Goal: Information Seeking & Learning: Learn about a topic

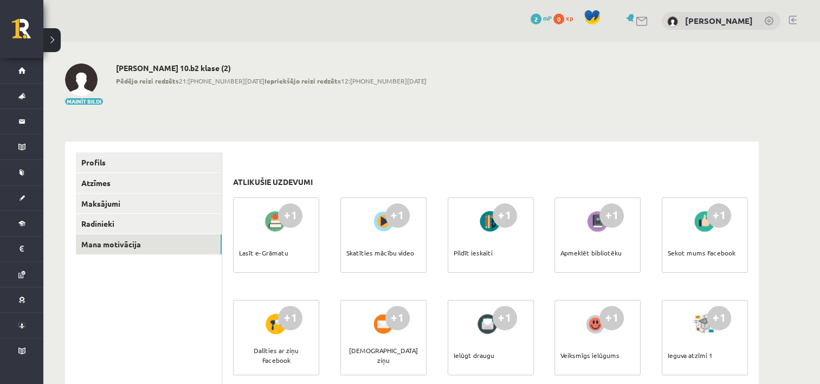
click at [323, 99] on div "Krista Ivonna Miljone 10.b2 klase (2) Pēdējo reizi redzēts 21:33 27.08.25 Iepri…" at bounding box center [271, 84] width 310 height 42
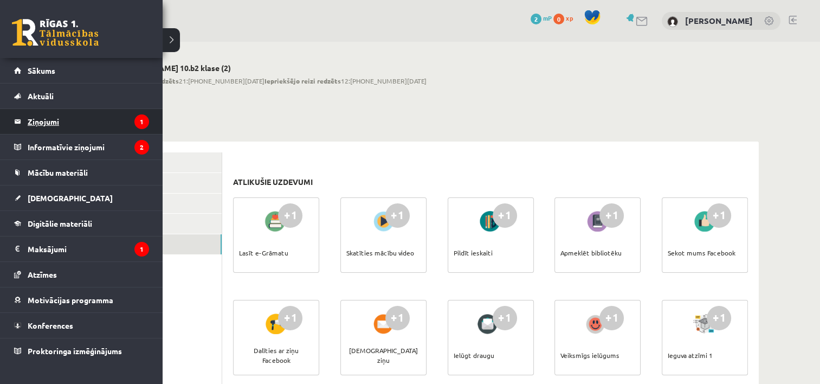
click at [106, 117] on legend "Ziņojumi 1" at bounding box center [88, 121] width 121 height 25
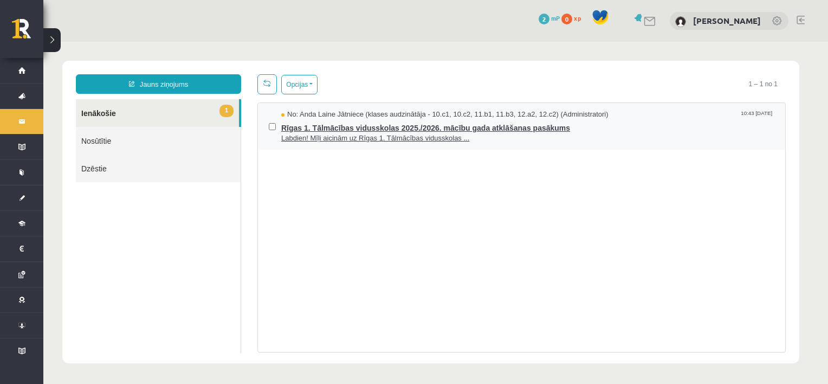
click at [420, 128] on span "Rīgas 1. Tālmācības vidusskolas 2025./2026. mācību gada atklāšanas pasākums" at bounding box center [527, 127] width 493 height 14
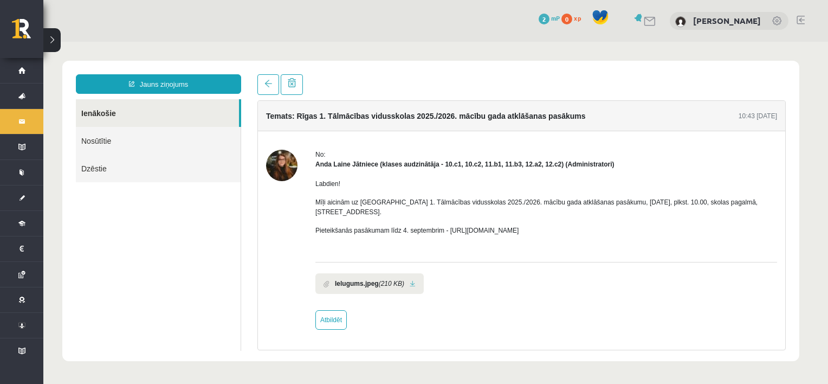
click at [582, 299] on div "No: Anda Laine Jātniece (klases audzinātāja - 10.c1, 10.c2, 11.b1, 11.b3, 12.a2…" at bounding box center [546, 240] width 462 height 180
click at [265, 89] on link at bounding box center [268, 84] width 22 height 21
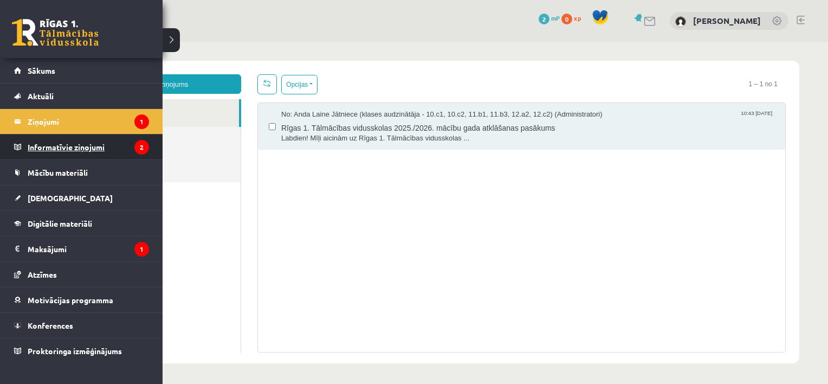
click at [128, 141] on legend "Informatīvie ziņojumi 2" at bounding box center [88, 146] width 121 height 25
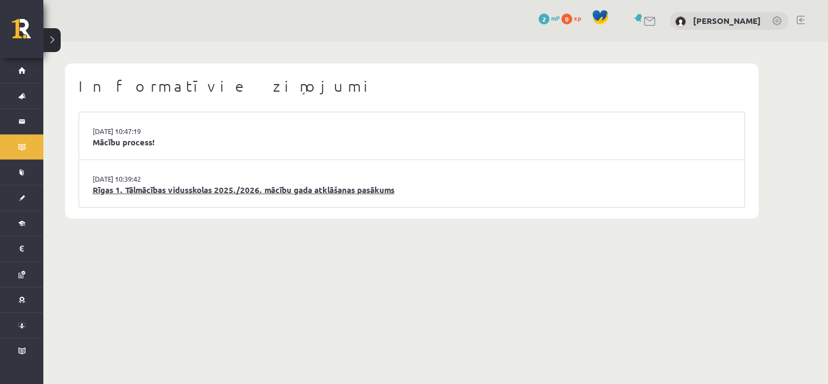
click at [166, 185] on link "Rīgas 1. Tālmācības vidusskolas 2025./2026. mācību gada atklāšanas pasākums" at bounding box center [412, 190] width 638 height 12
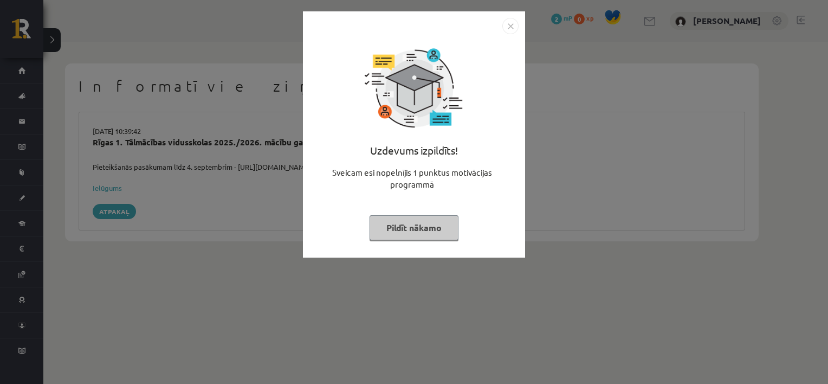
click at [227, 206] on div "Uzdevums izpildīts! Sveicam esi nopelnījis 1 punktus motivācijas programmā Pild…" at bounding box center [414, 192] width 828 height 384
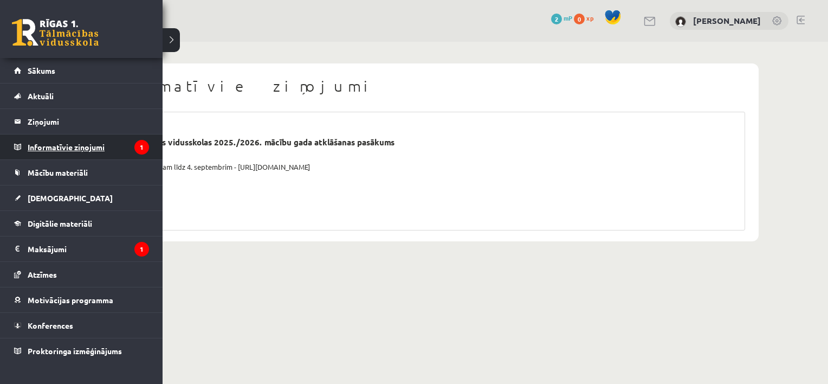
click at [67, 150] on legend "Informatīvie ziņojumi 1" at bounding box center [88, 146] width 121 height 25
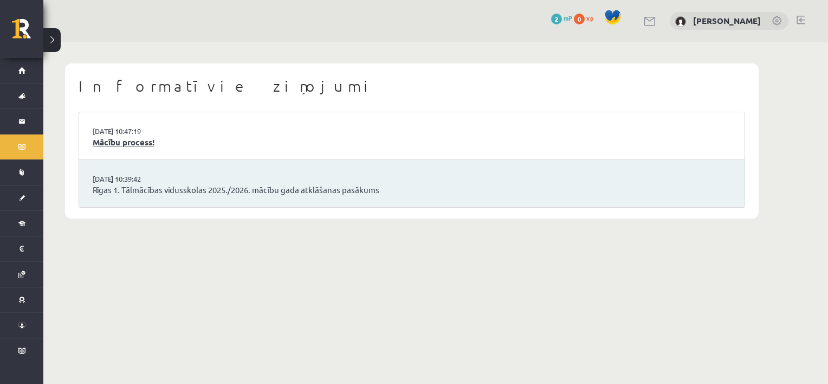
click at [177, 145] on link "Mācību process!" at bounding box center [412, 142] width 638 height 12
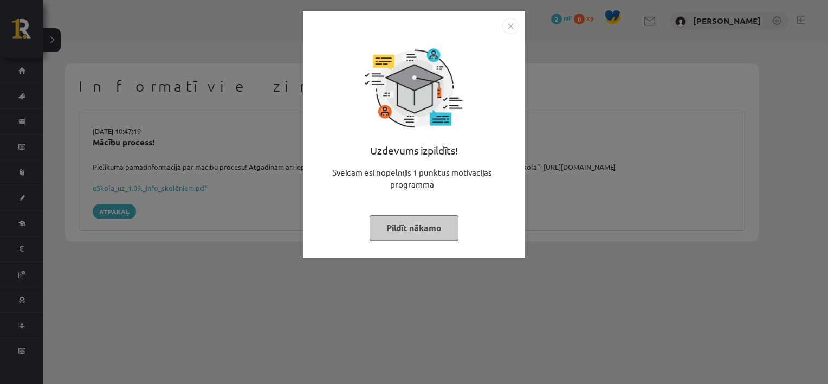
click at [418, 232] on button "Pildīt nākamo" at bounding box center [414, 227] width 89 height 25
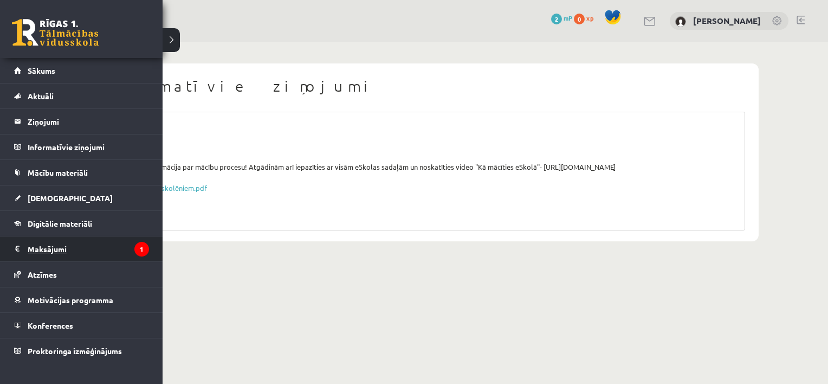
click at [48, 250] on legend "Maksājumi 1" at bounding box center [88, 248] width 121 height 25
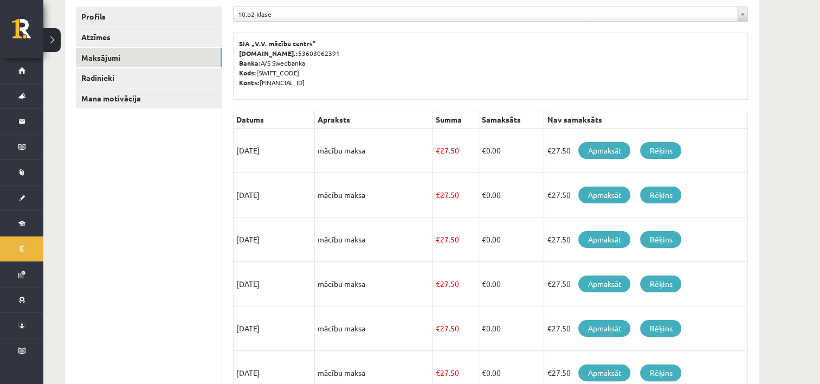
scroll to position [137, 0]
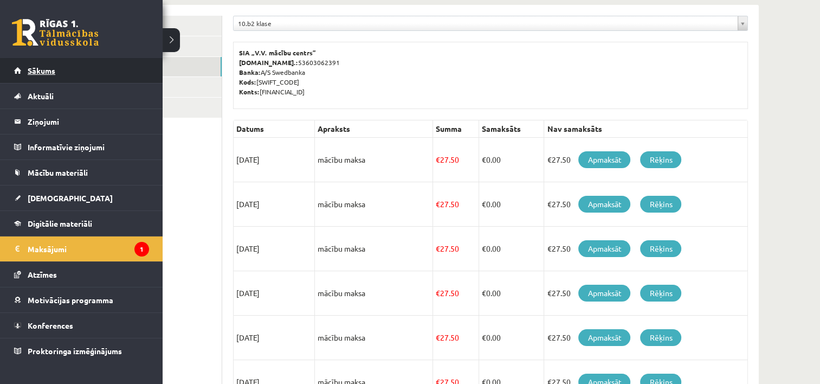
click at [33, 69] on span "Sākums" at bounding box center [42, 71] width 28 height 10
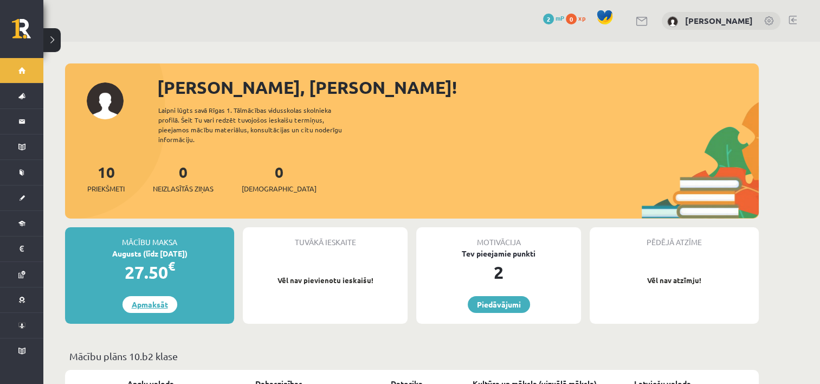
click at [152, 296] on link "Apmaksāt" at bounding box center [149, 304] width 55 height 17
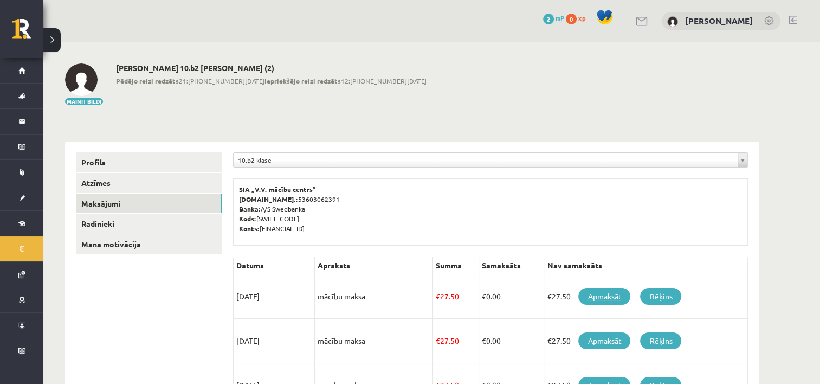
click at [605, 300] on link "Apmaksāt" at bounding box center [604, 296] width 52 height 17
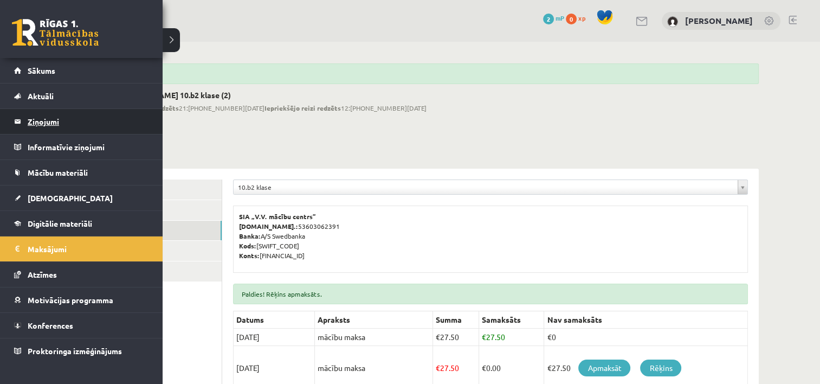
click at [73, 129] on legend "Ziņojumi 0" at bounding box center [88, 121] width 121 height 25
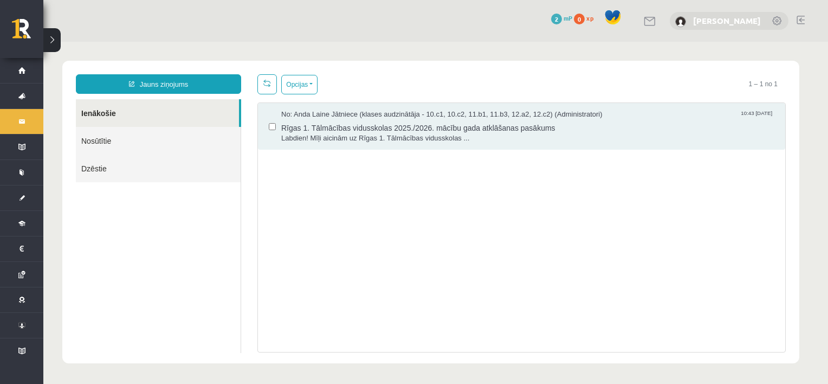
click at [721, 22] on link "[PERSON_NAME]" at bounding box center [727, 20] width 68 height 11
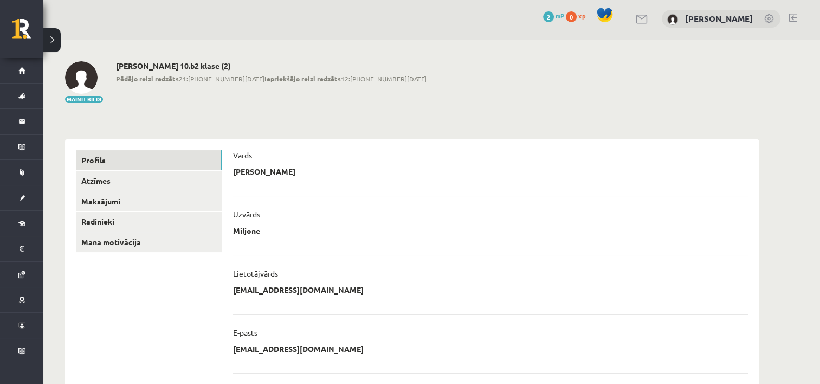
scroll to position [4, 0]
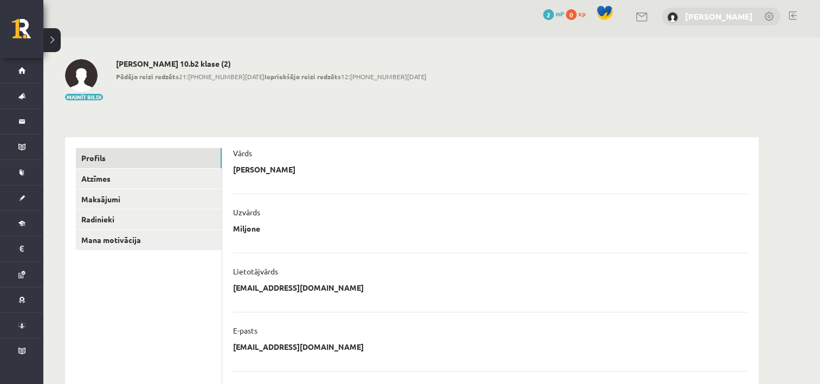
click at [709, 14] on link "[PERSON_NAME]" at bounding box center [719, 16] width 68 height 11
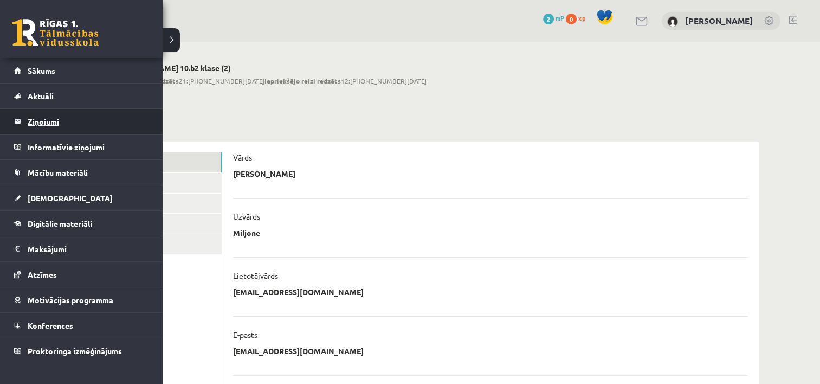
click at [28, 115] on legend "Ziņojumi 0" at bounding box center [88, 121] width 121 height 25
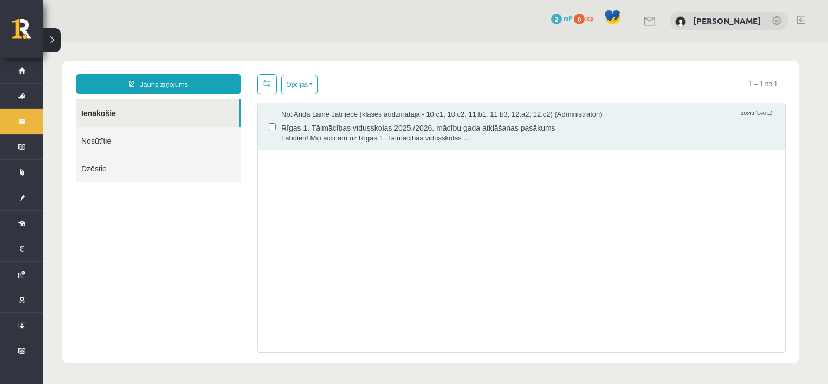
click at [149, 145] on link "Nosūtītie" at bounding box center [158, 141] width 165 height 28
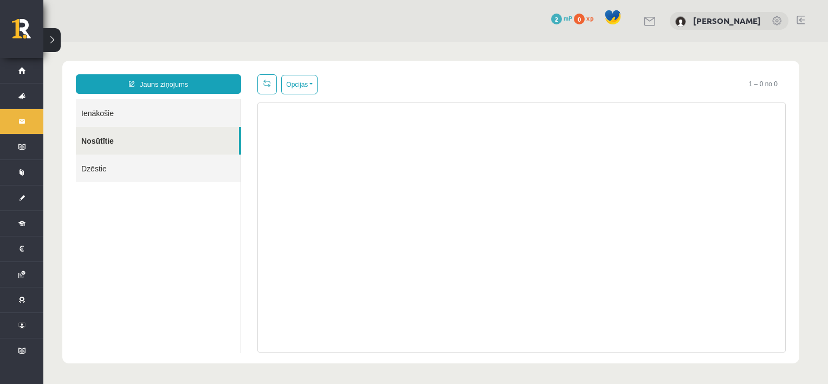
click at [139, 115] on link "Ienākošie" at bounding box center [158, 113] width 165 height 28
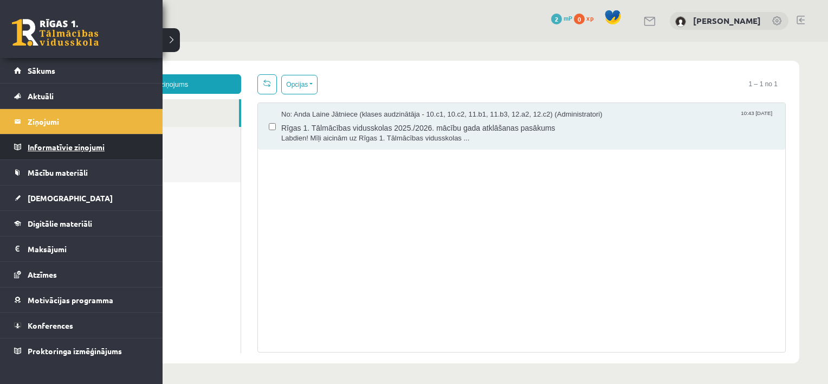
click at [30, 148] on legend "Informatīvie ziņojumi 0" at bounding box center [88, 146] width 121 height 25
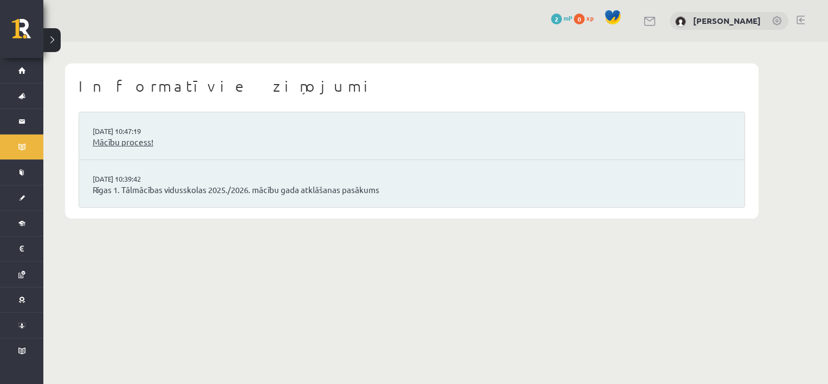
click at [185, 141] on link "Mācību process!" at bounding box center [412, 142] width 638 height 12
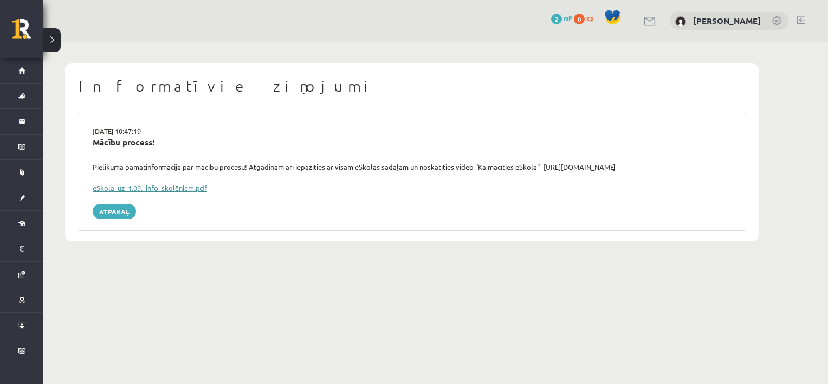
click at [155, 186] on link "eSkola_uz_1.09._info_skolēniem.pdf" at bounding box center [150, 187] width 114 height 9
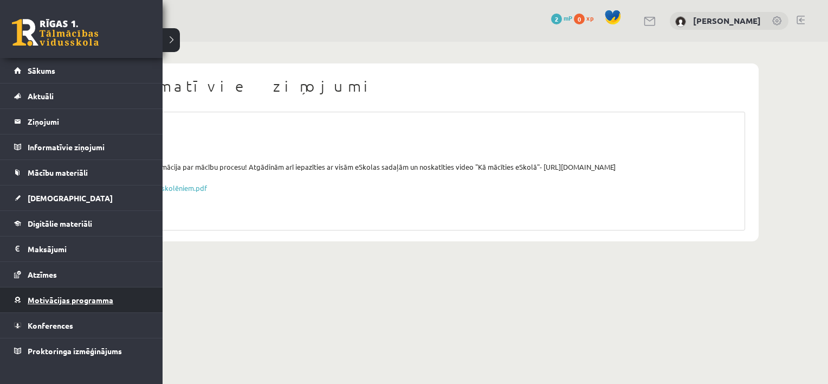
click at [39, 306] on link "Motivācijas programma" at bounding box center [81, 299] width 135 height 25
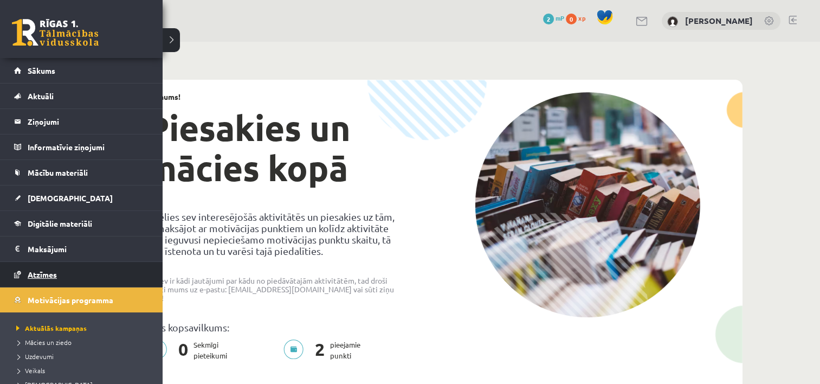
click at [49, 267] on link "Atzīmes" at bounding box center [81, 274] width 135 height 25
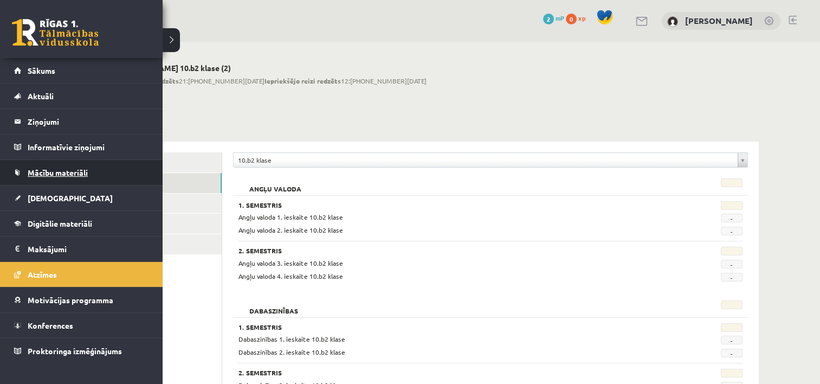
click at [85, 182] on link "Mācību materiāli" at bounding box center [81, 172] width 135 height 25
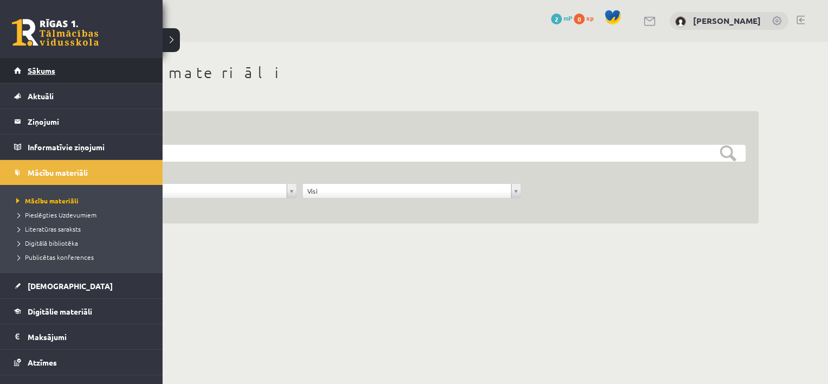
click at [35, 67] on span "Sākums" at bounding box center [42, 71] width 28 height 10
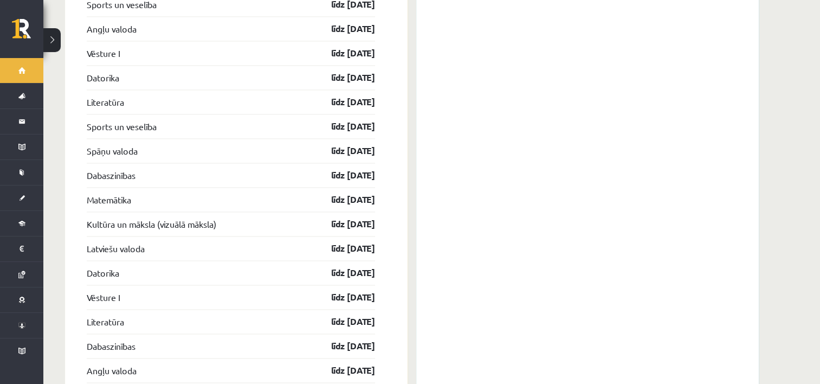
scroll to position [1643, 0]
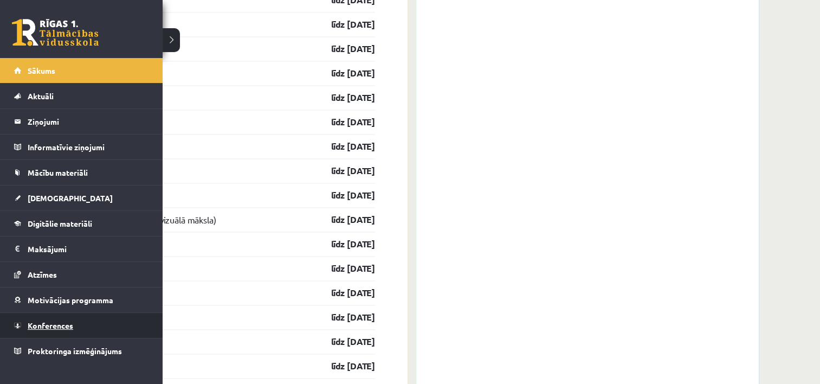
click at [53, 325] on span "Konferences" at bounding box center [51, 325] width 46 height 10
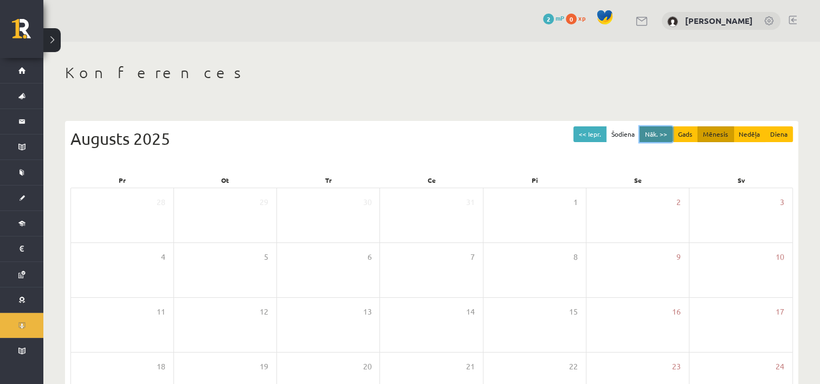
click at [662, 137] on button "Nāk. >>" at bounding box center [655, 134] width 33 height 16
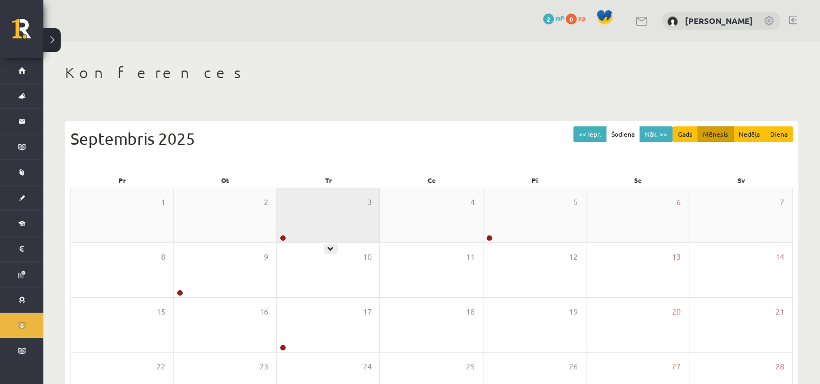
click at [296, 217] on div "3" at bounding box center [328, 215] width 102 height 54
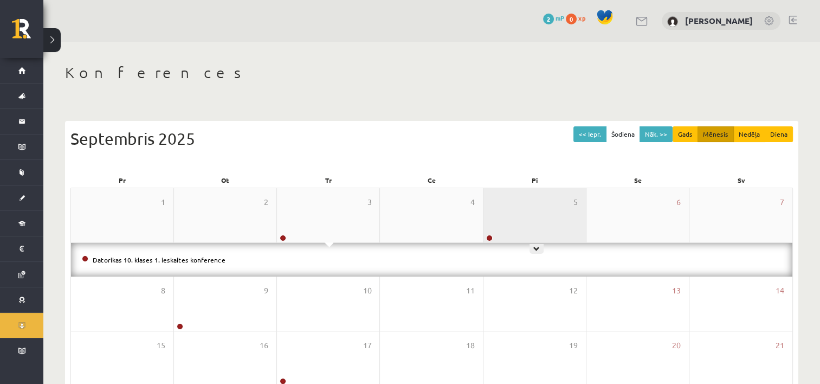
click at [507, 213] on div "5" at bounding box center [534, 215] width 102 height 54
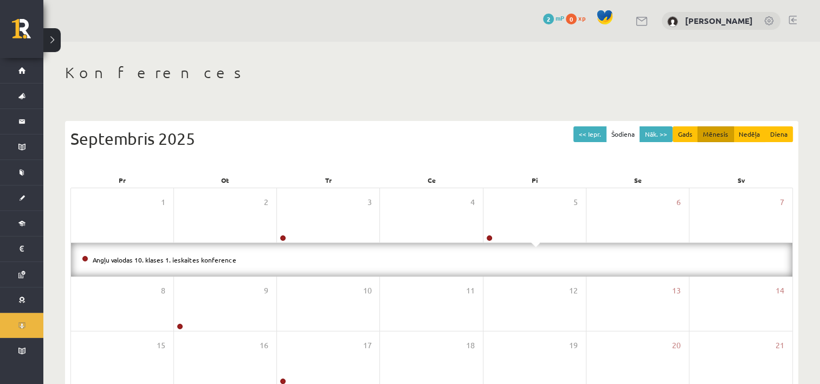
click at [368, 30] on div "0 Dāvanas 2 mP 0 xp Krista Ivonna Miljone" at bounding box center [431, 21] width 776 height 42
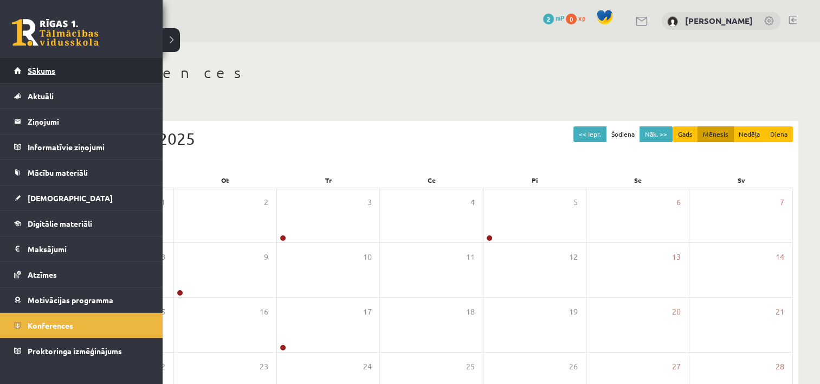
click at [36, 74] on link "Sākums" at bounding box center [81, 70] width 135 height 25
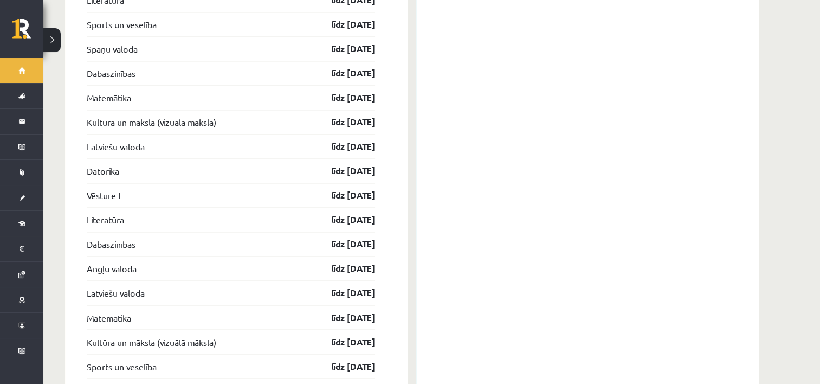
scroll to position [1788, 0]
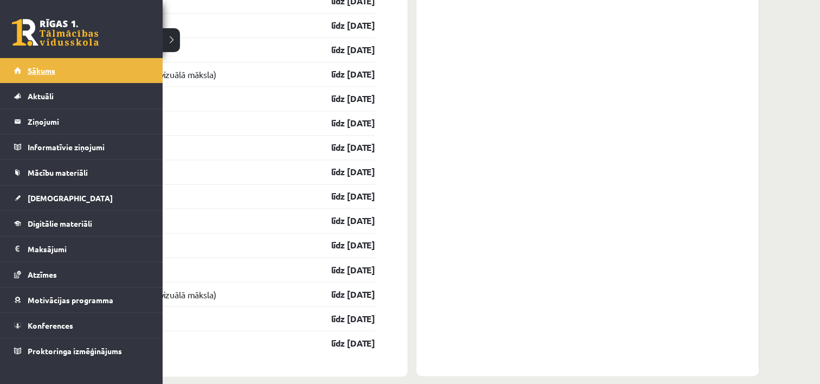
click at [59, 68] on link "Sākums" at bounding box center [81, 70] width 135 height 25
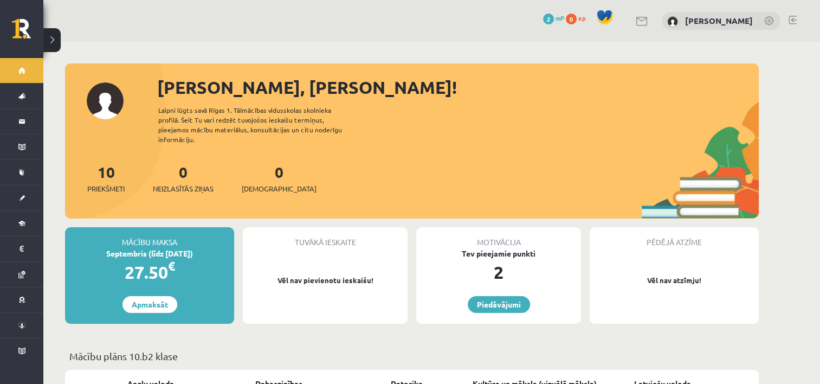
click at [636, 20] on link at bounding box center [642, 21] width 13 height 9
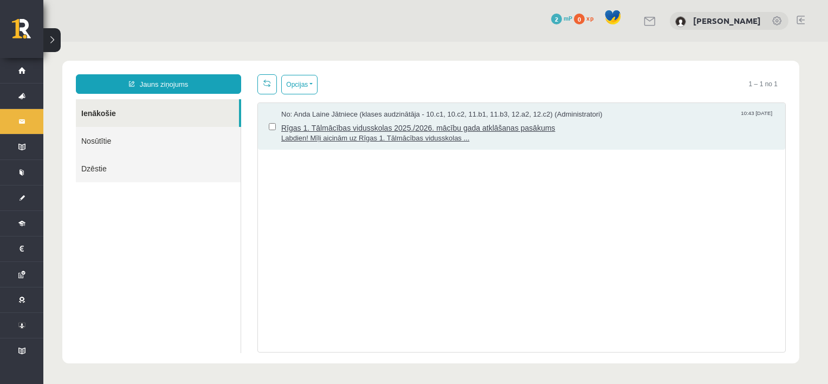
click at [464, 138] on span "Labdien! Mīļi aicinām uz Rīgas 1. Tālmācības vidusskolas ..." at bounding box center [527, 138] width 493 height 10
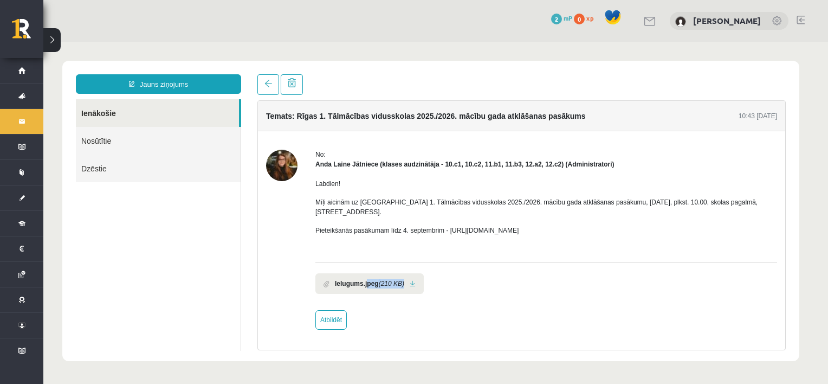
drag, startPoint x: 366, startPoint y: 271, endPoint x: 411, endPoint y: 271, distance: 45.0
click at [411, 273] on li "Ielugums.jpeg (210 KB)" at bounding box center [369, 283] width 108 height 21
click at [411, 280] on link at bounding box center [413, 283] width 6 height 7
click at [283, 163] on img at bounding box center [281, 165] width 31 height 31
click at [295, 165] on img at bounding box center [281, 165] width 31 height 31
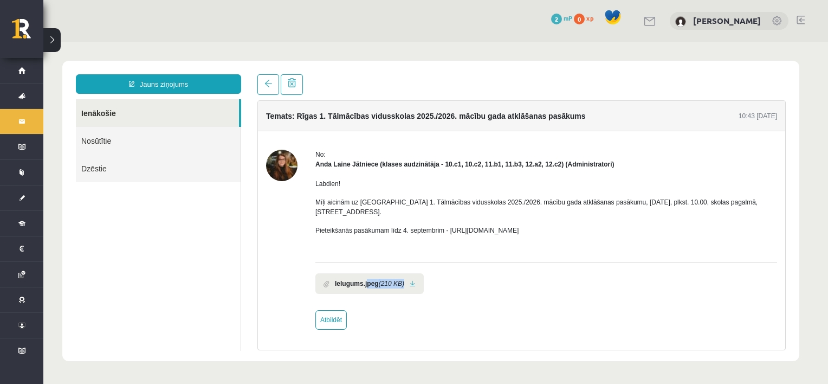
click at [282, 157] on img at bounding box center [281, 165] width 31 height 31
drag, startPoint x: 316, startPoint y: 164, endPoint x: 377, endPoint y: 165, distance: 60.7
click at [377, 165] on strong "Anda Laine Jātniece (klases audzinātāja - 10.c1, 10.c2, 11.b1, 11.b3, 12.a2, 12…" at bounding box center [464, 164] width 299 height 8
copy strong "[PERSON_NAME] Jātniece"
